Goal: Information Seeking & Learning: Learn about a topic

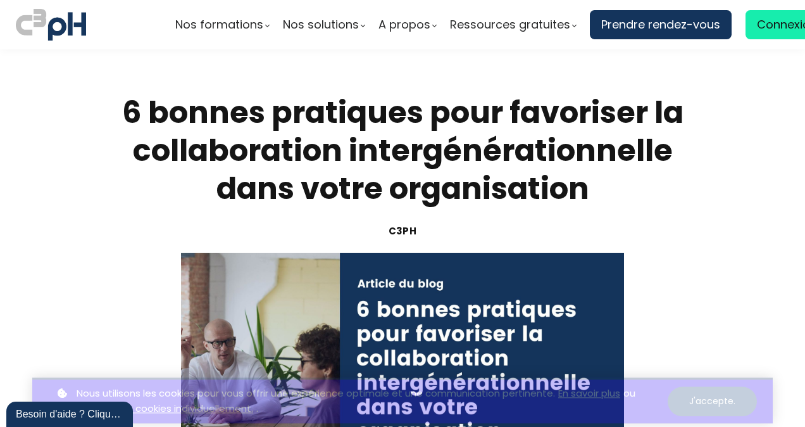
click at [699, 398] on button "J'accepte." at bounding box center [712, 395] width 89 height 30
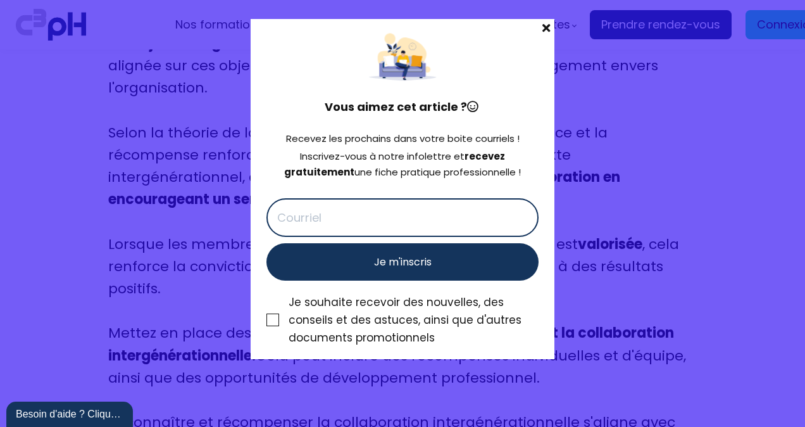
scroll to position [6854, 0]
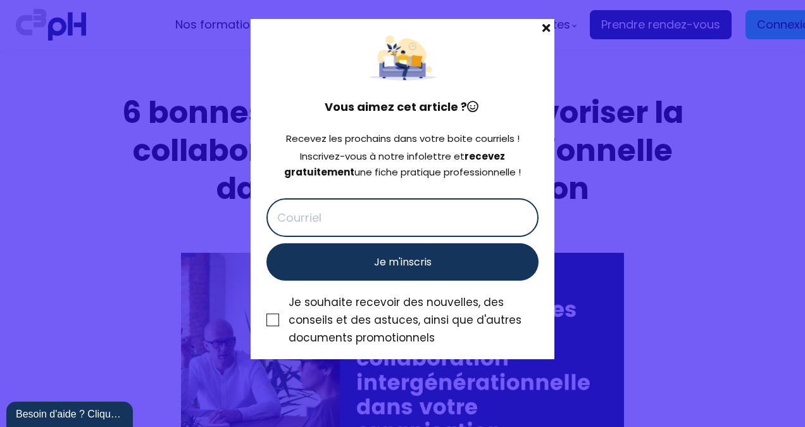
scroll to position [6854, 0]
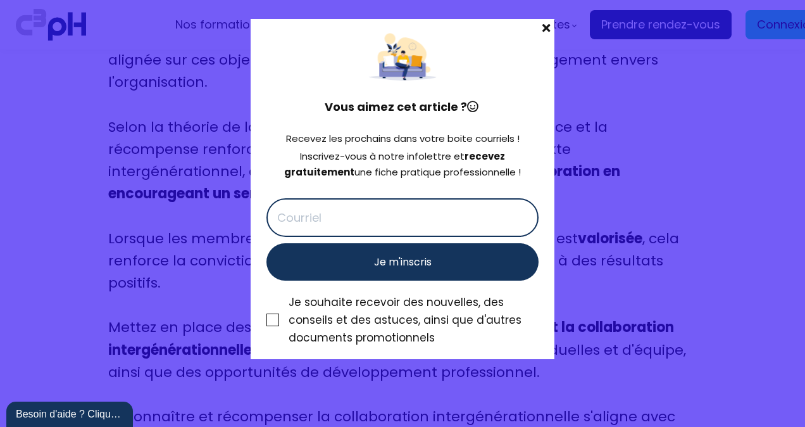
click at [542, 30] on span at bounding box center [546, 28] width 16 height 18
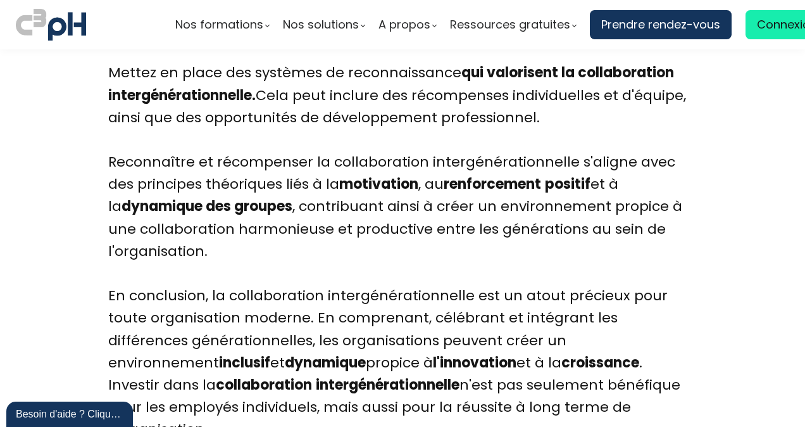
scroll to position [7118, 0]
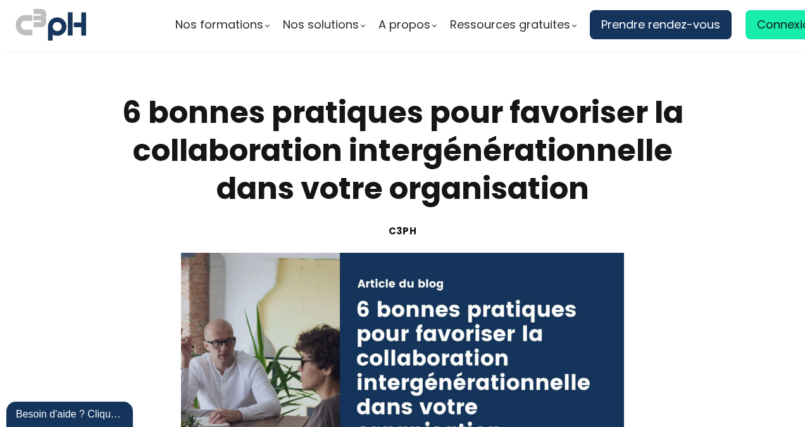
scroll to position [7118, 0]
